Goal: Navigation & Orientation: Find specific page/section

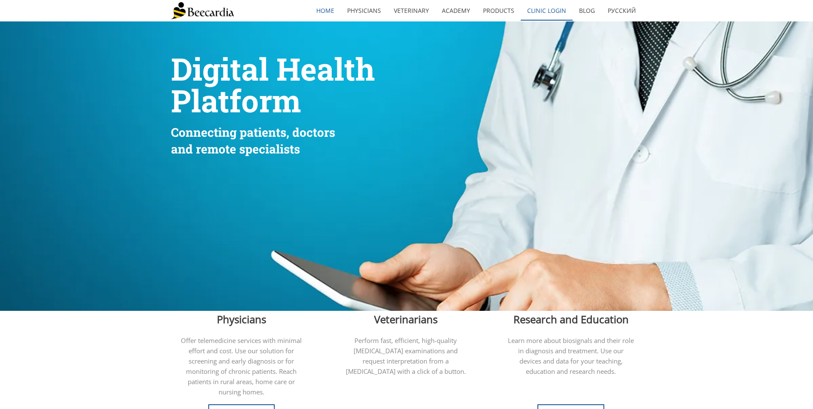
click at [538, 9] on link "Clinic Login" at bounding box center [547, 11] width 52 height 20
click at [554, 18] on link "Clinic Login" at bounding box center [547, 11] width 52 height 20
click at [534, 12] on link "Clinic Login" at bounding box center [547, 11] width 52 height 20
